Goal: Task Accomplishment & Management: Use online tool/utility

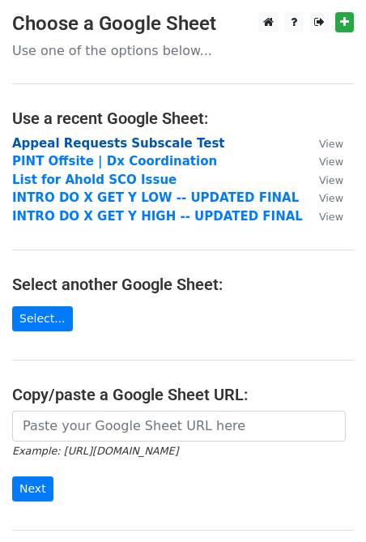
click at [104, 144] on strong "Appeal Requests Subscale Test" at bounding box center [118, 143] width 213 height 15
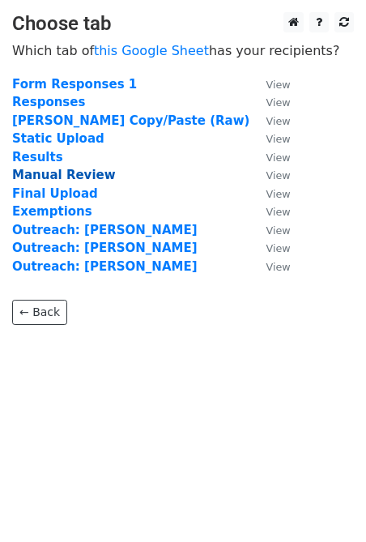
click at [55, 179] on strong "Manual Review" at bounding box center [64, 175] width 104 height 15
click at [64, 173] on strong "Manual Review" at bounding box center [64, 175] width 104 height 15
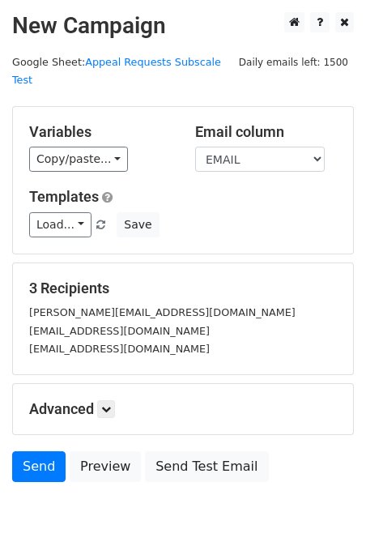
scroll to position [59, 0]
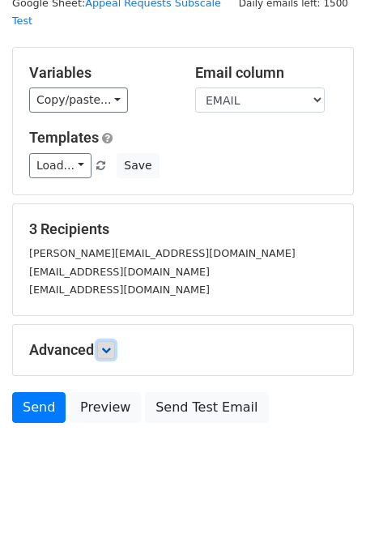
click at [111, 345] on icon at bounding box center [106, 350] width 10 height 10
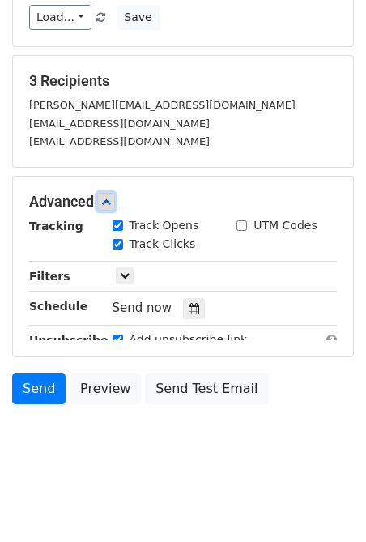
scroll to position [217, 0]
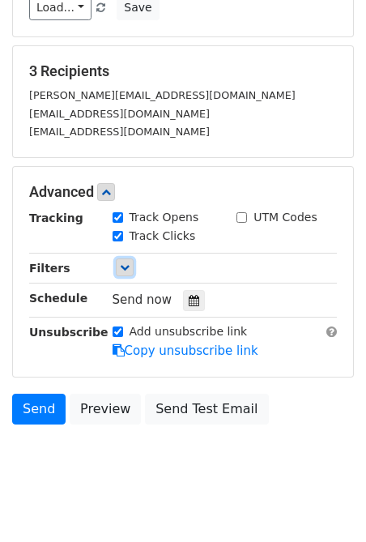
click at [125, 262] on icon at bounding box center [125, 267] width 10 height 10
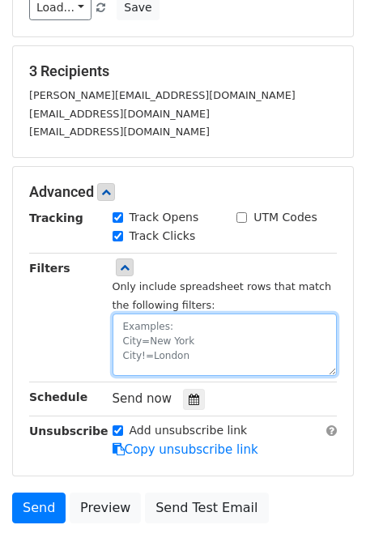
click at [125, 313] on textarea at bounding box center [225, 344] width 225 height 62
type textarea "FINAL_DECISION=reject"
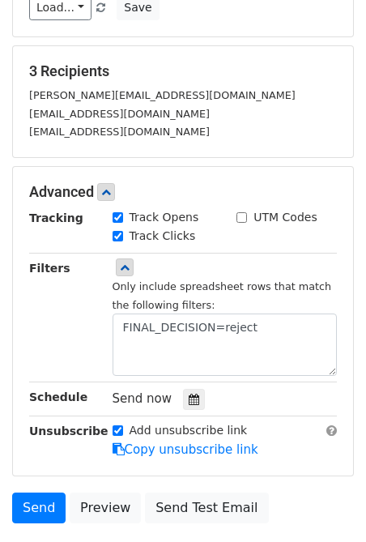
click at [155, 284] on small "Only include spreadsheet rows that match the following filters:" at bounding box center [222, 295] width 219 height 31
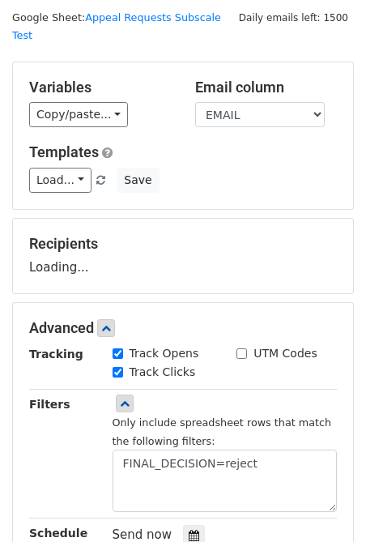
scroll to position [44, 0]
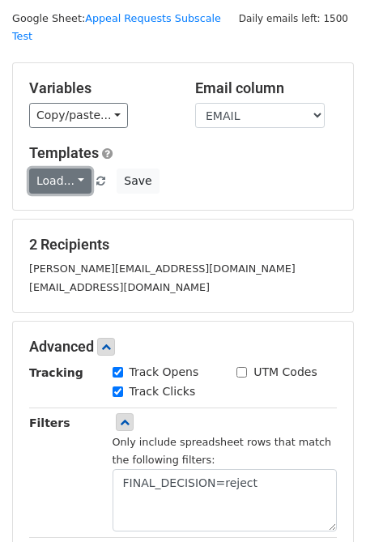
click at [67, 168] on link "Load..." at bounding box center [60, 180] width 62 height 25
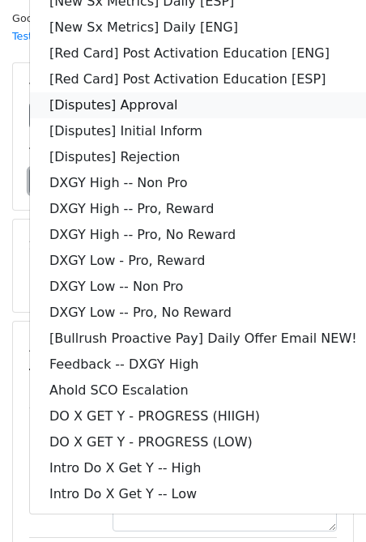
scroll to position [0, 0]
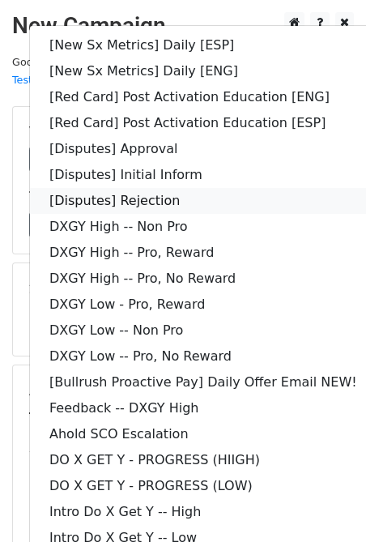
click at [194, 188] on link "[Disputes] Rejection" at bounding box center [203, 201] width 347 height 26
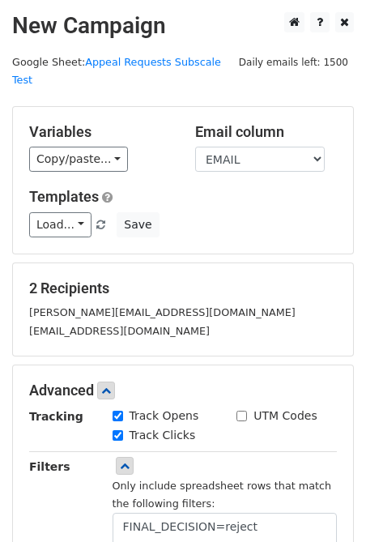
scroll to position [298, 0]
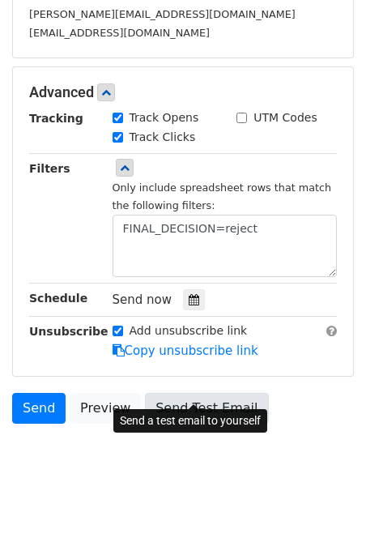
click at [185, 396] on link "Send Test Email" at bounding box center [206, 408] width 123 height 31
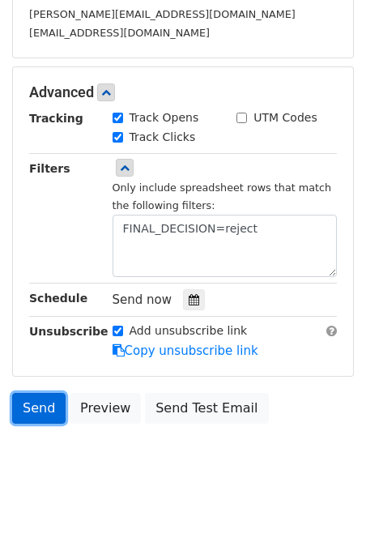
click at [38, 393] on link "Send" at bounding box center [38, 408] width 53 height 31
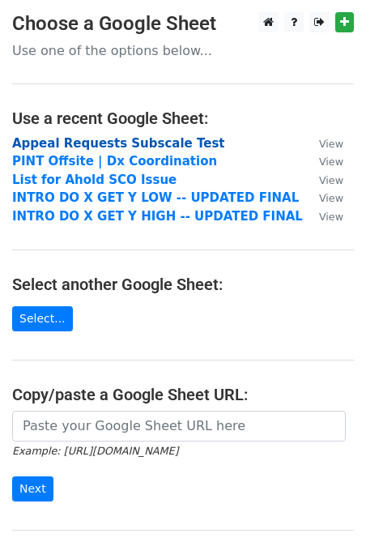
click at [145, 136] on strong "Appeal Requests Subscale Test" at bounding box center [118, 143] width 213 height 15
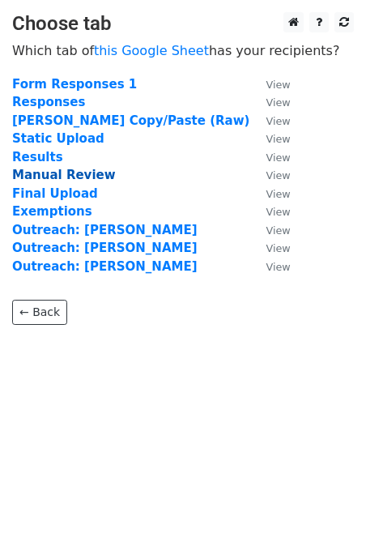
click at [51, 180] on strong "Manual Review" at bounding box center [64, 175] width 104 height 15
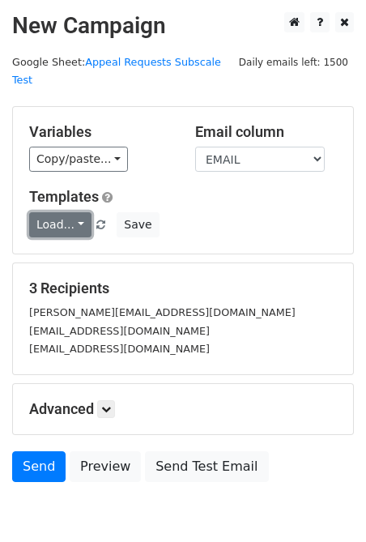
click at [83, 212] on link "Load..." at bounding box center [60, 224] width 62 height 25
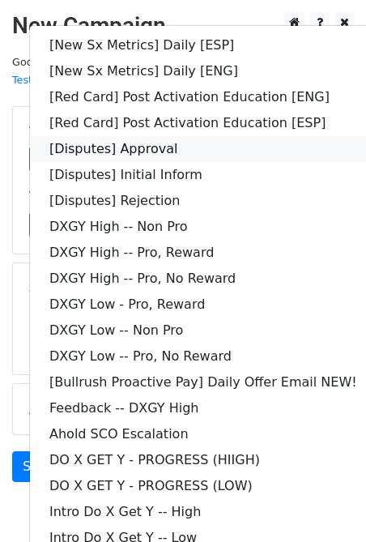
click at [140, 136] on link "[Disputes] Approval" at bounding box center [203, 149] width 347 height 26
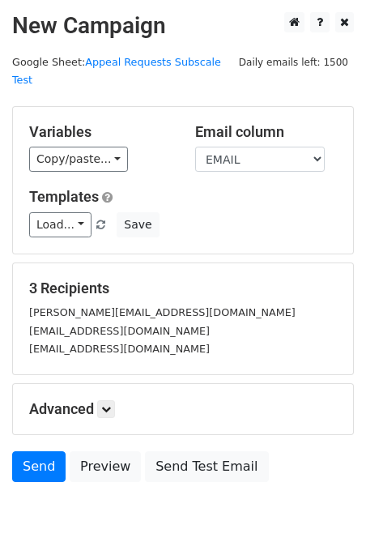
scroll to position [59, 0]
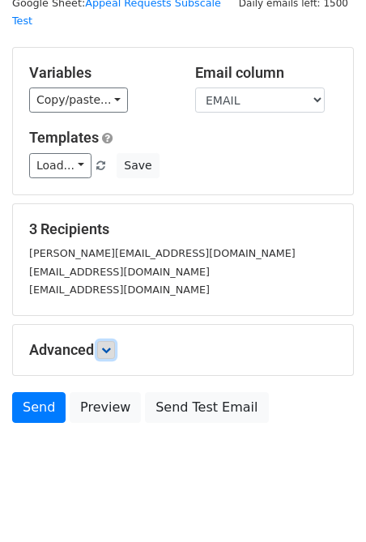
click at [108, 345] on icon at bounding box center [106, 350] width 10 height 10
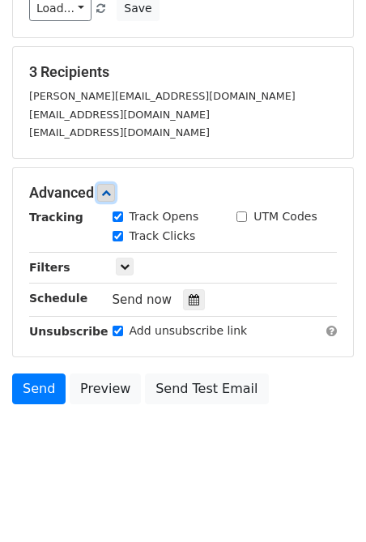
scroll to position [217, 0]
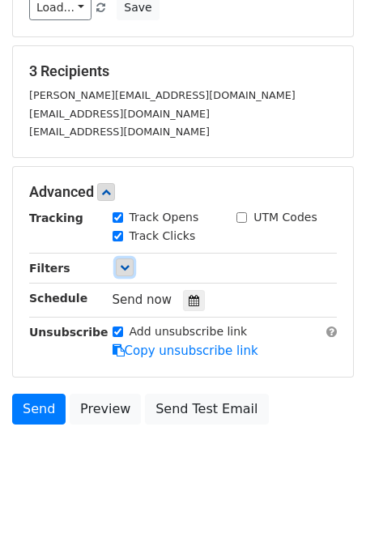
click at [122, 262] on icon at bounding box center [125, 267] width 10 height 10
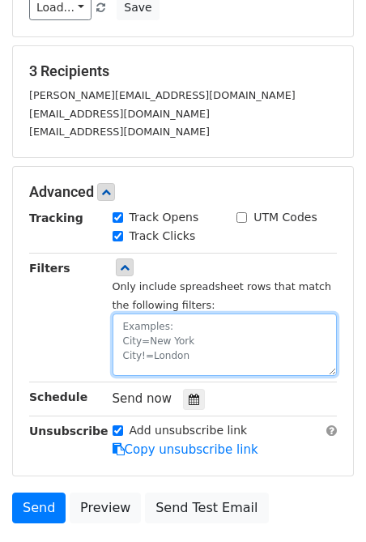
click at [130, 313] on textarea at bounding box center [225, 344] width 225 height 62
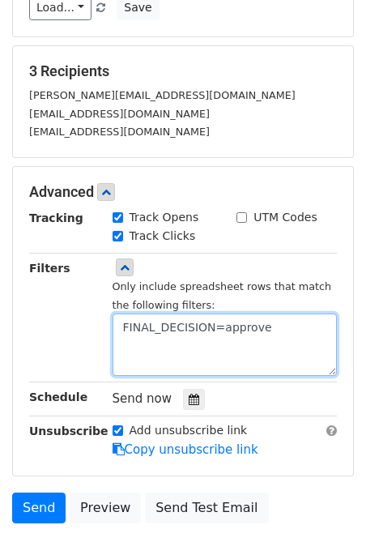
type textarea "FINAL_DECISION=approve"
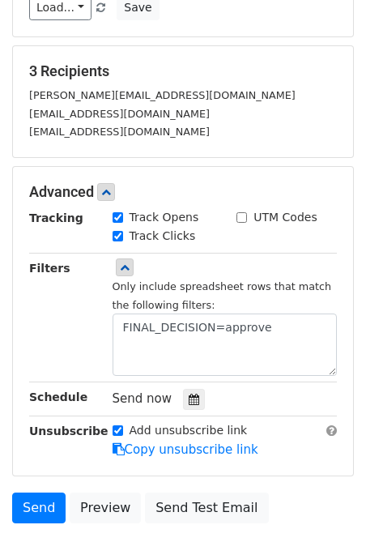
click at [151, 278] on div "Only include spreadsheet rows that match the following filters: FINAL_DECISION=…" at bounding box center [225, 326] width 225 height 99
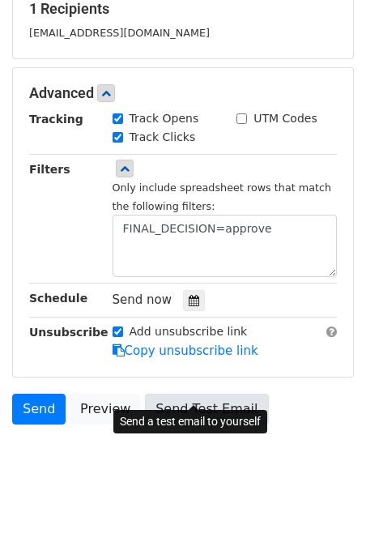
click at [194, 393] on link "Send Test Email" at bounding box center [206, 408] width 123 height 31
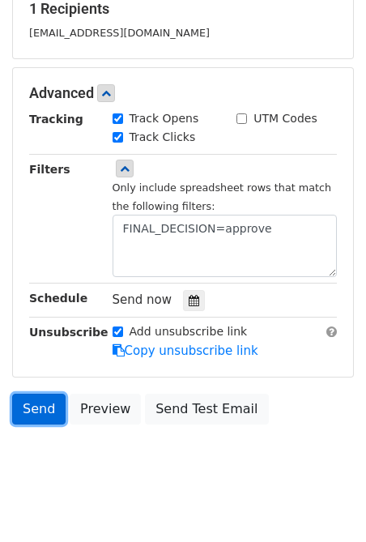
click at [18, 393] on link "Send" at bounding box center [38, 408] width 53 height 31
